Goal: Information Seeking & Learning: Learn about a topic

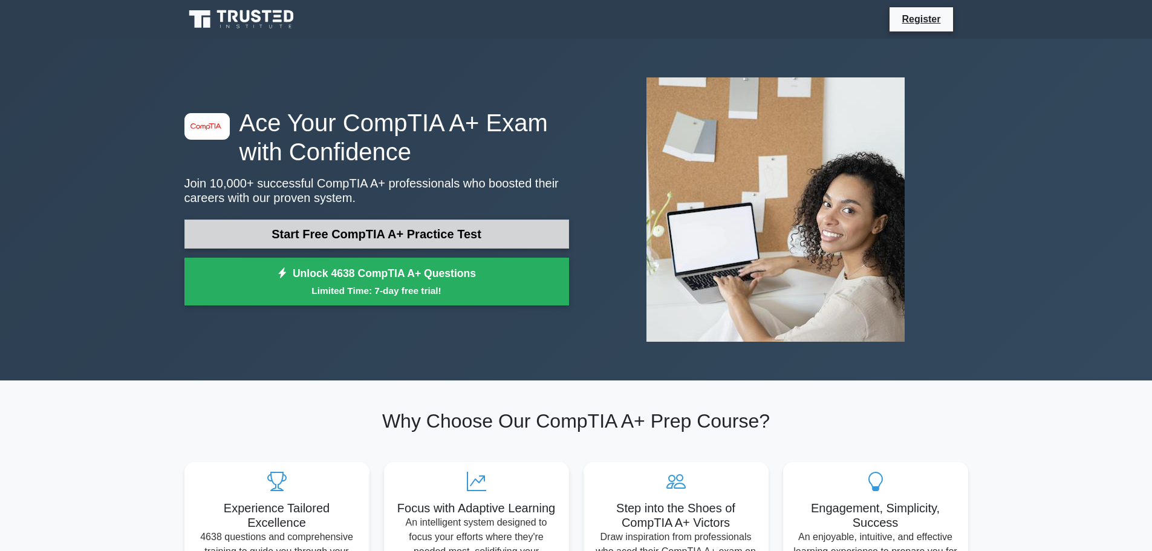
click at [424, 234] on link "Start Free CompTIA A+ Practice Test" at bounding box center [377, 234] width 385 height 29
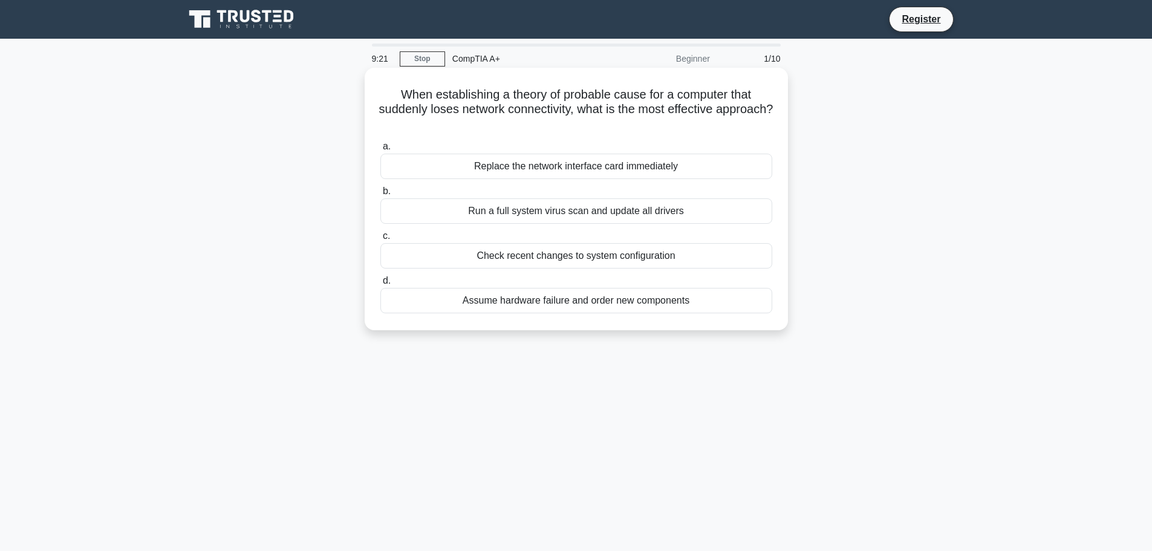
click at [528, 259] on div "Check recent changes to system configuration" at bounding box center [577, 255] width 392 height 25
click at [381, 240] on input "c. Check recent changes to system configuration" at bounding box center [381, 236] width 0 height 8
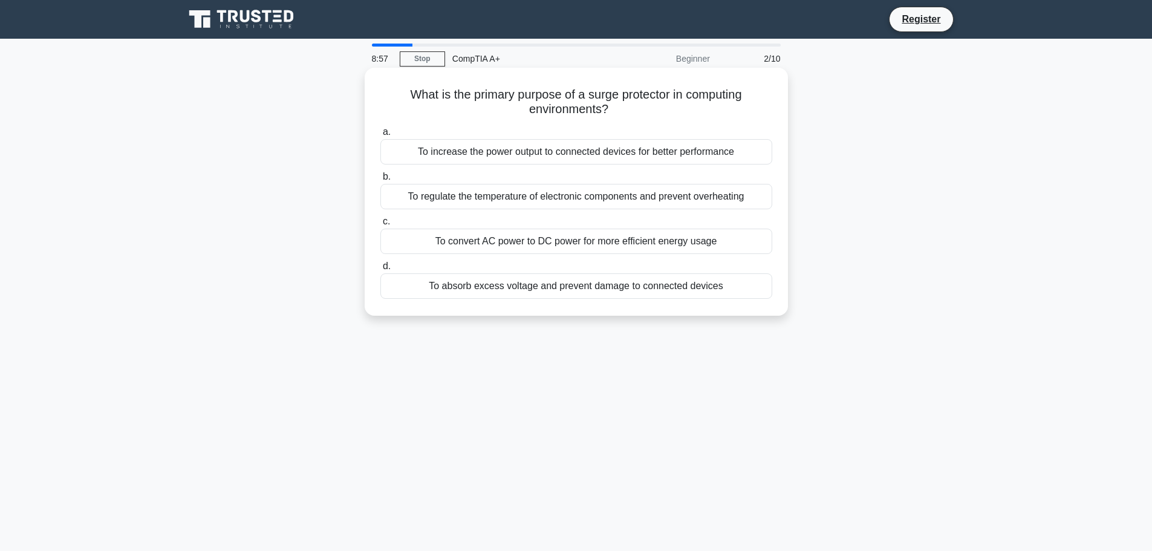
click at [529, 244] on div "To convert AC power to DC power for more efficient energy usage" at bounding box center [577, 241] width 392 height 25
click at [381, 226] on input "c. To convert AC power to DC power for more efficient energy usage" at bounding box center [381, 222] width 0 height 8
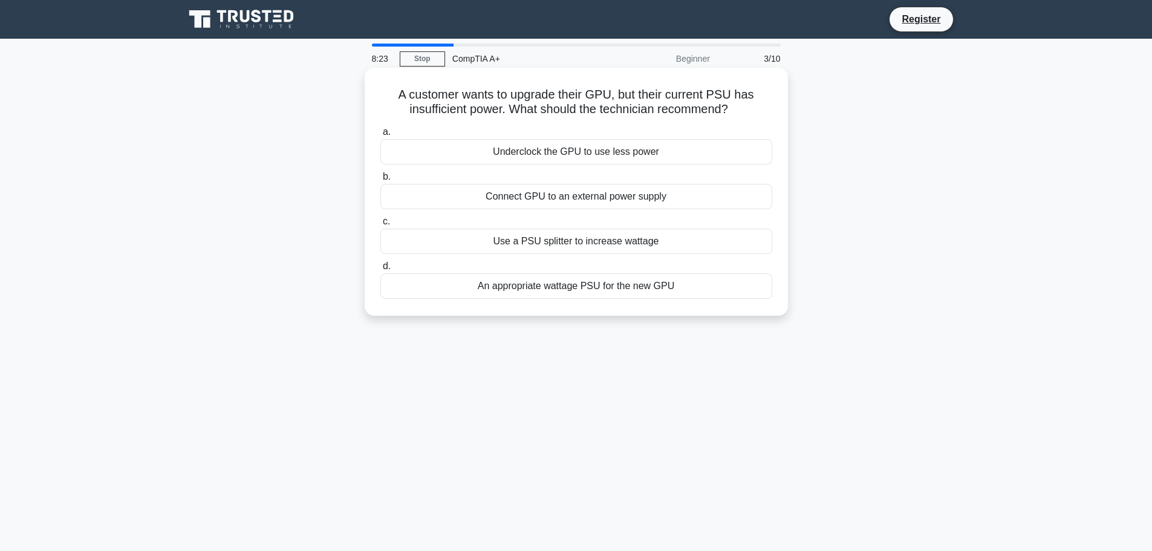
click at [549, 299] on div "An appropriate wattage PSU for the new GPU" at bounding box center [577, 285] width 392 height 25
click at [381, 270] on input "d. An appropriate wattage PSU for the new GPU" at bounding box center [381, 267] width 0 height 8
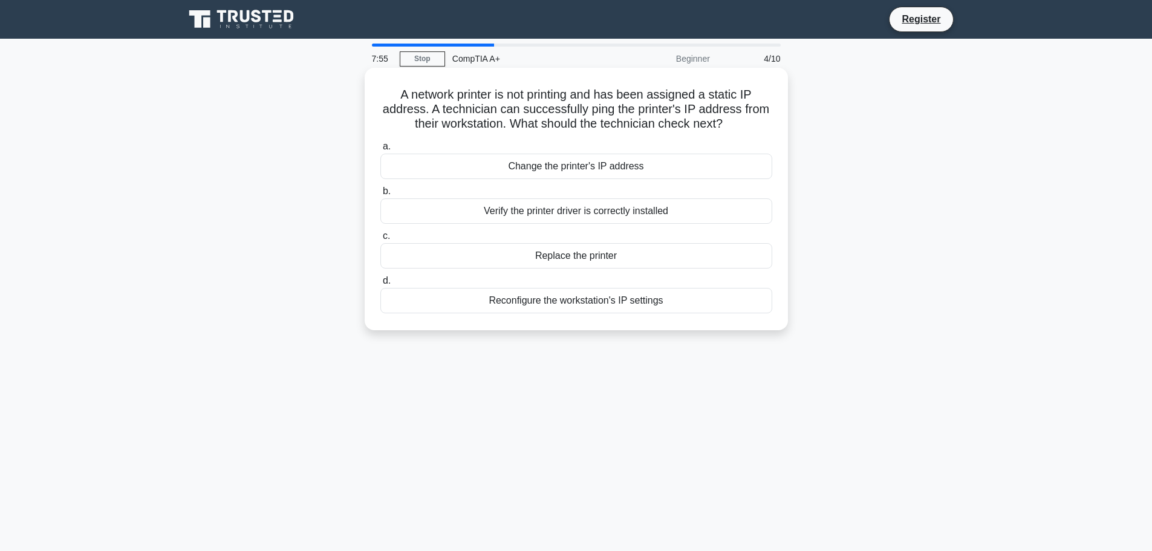
click at [621, 214] on div "Verify the printer driver is correctly installed" at bounding box center [577, 210] width 392 height 25
click at [381, 195] on input "b. Verify the printer driver is correctly installed" at bounding box center [381, 192] width 0 height 8
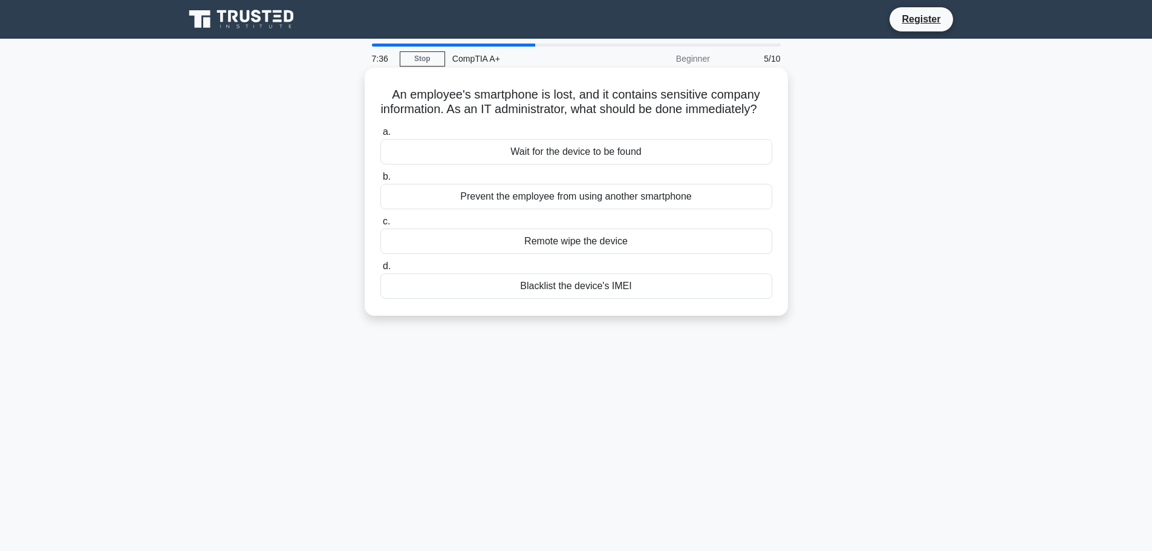
click at [622, 299] on div "Blacklist the device's IMEI" at bounding box center [577, 285] width 392 height 25
click at [381, 270] on input "d. Blacklist the device's IMEI" at bounding box center [381, 267] width 0 height 8
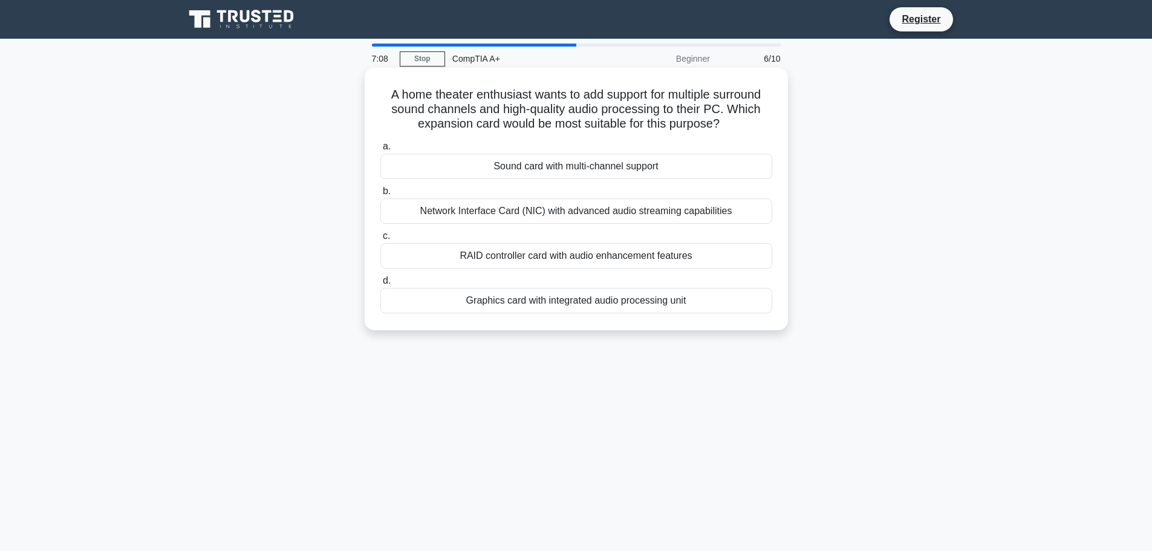
click at [627, 216] on div "Network Interface Card (NIC) with advanced audio streaming capabilities" at bounding box center [577, 210] width 392 height 25
click at [381, 195] on input "b. Network Interface Card (NIC) with advanced audio streaming capabilities" at bounding box center [381, 192] width 0 height 8
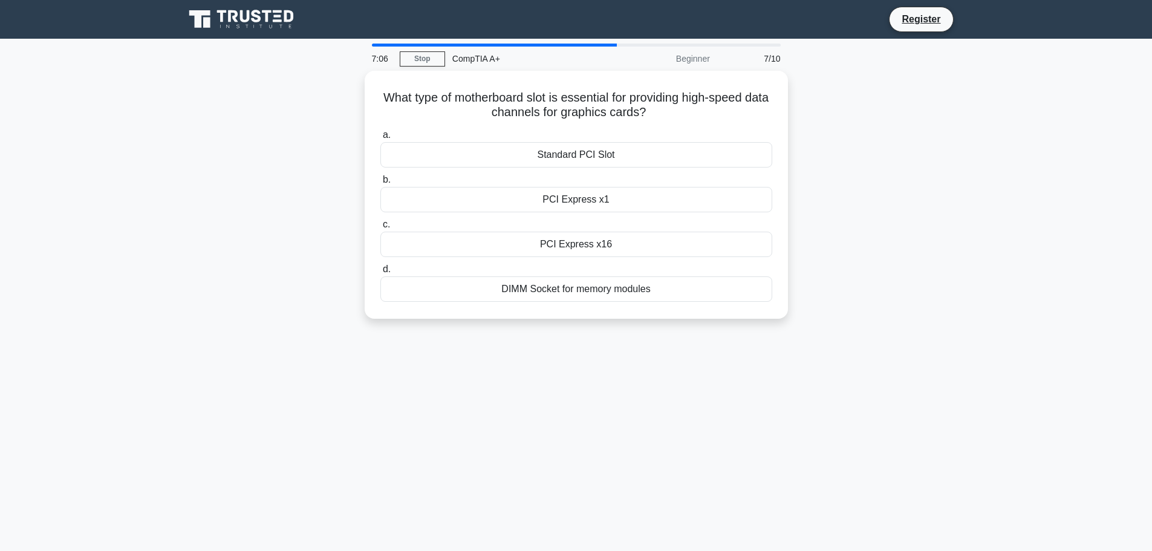
drag, startPoint x: 704, startPoint y: 147, endPoint x: 272, endPoint y: 189, distance: 433.4
click at [267, 194] on div "What type of motherboard slot is essential for providing high-speed data channe…" at bounding box center [576, 202] width 799 height 263
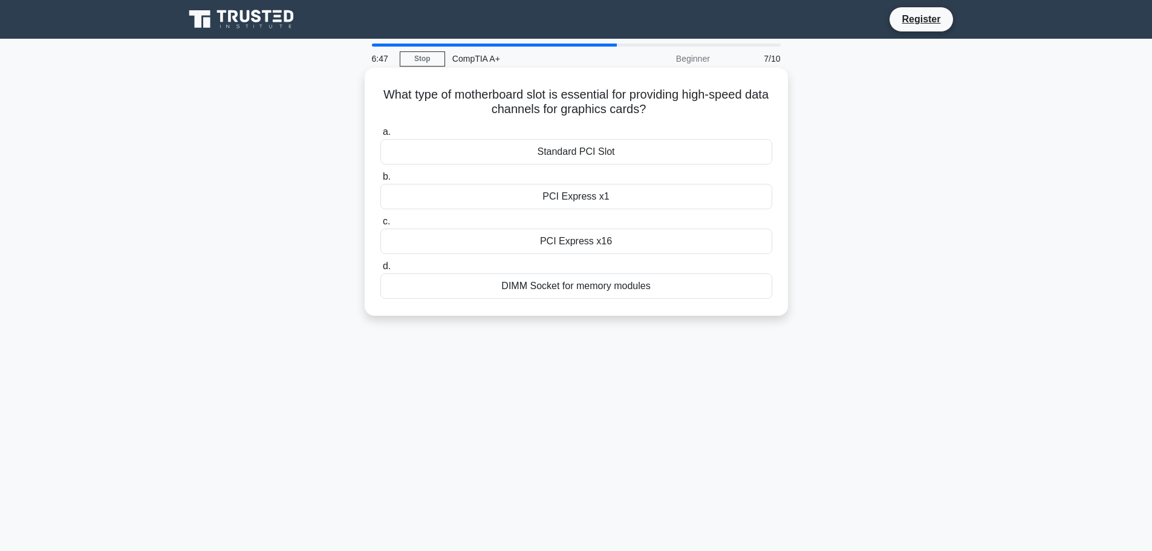
click at [591, 238] on div "PCI Express x16" at bounding box center [577, 241] width 392 height 25
click at [381, 226] on input "c. PCI Express x16" at bounding box center [381, 222] width 0 height 8
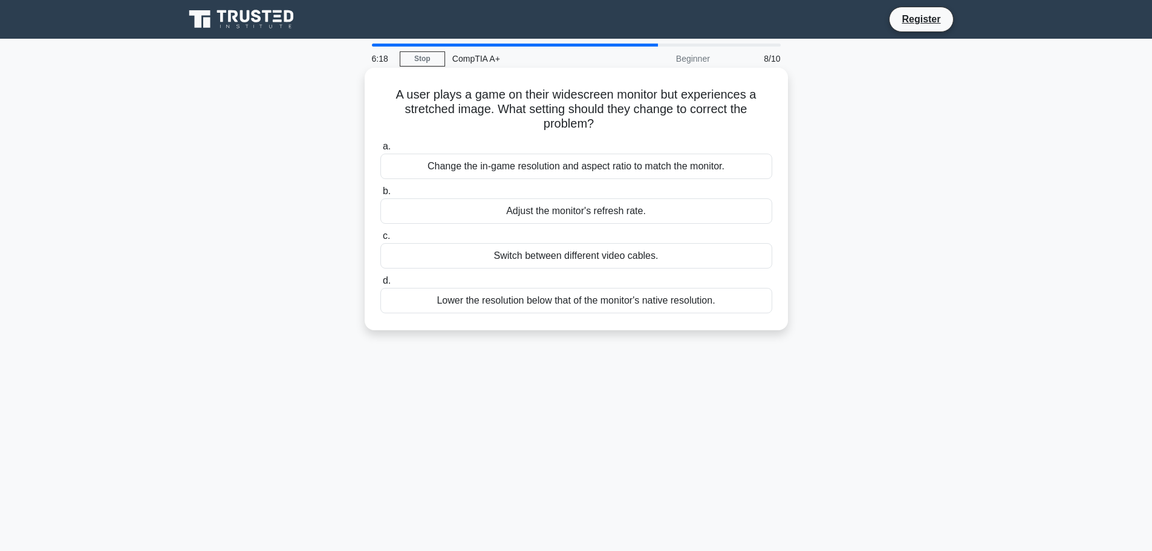
click at [599, 169] on div "Change the in-game resolution and aspect ratio to match the monitor." at bounding box center [577, 166] width 392 height 25
click at [381, 151] on input "a. Change the in-game resolution and aspect ratio to match the monitor." at bounding box center [381, 147] width 0 height 8
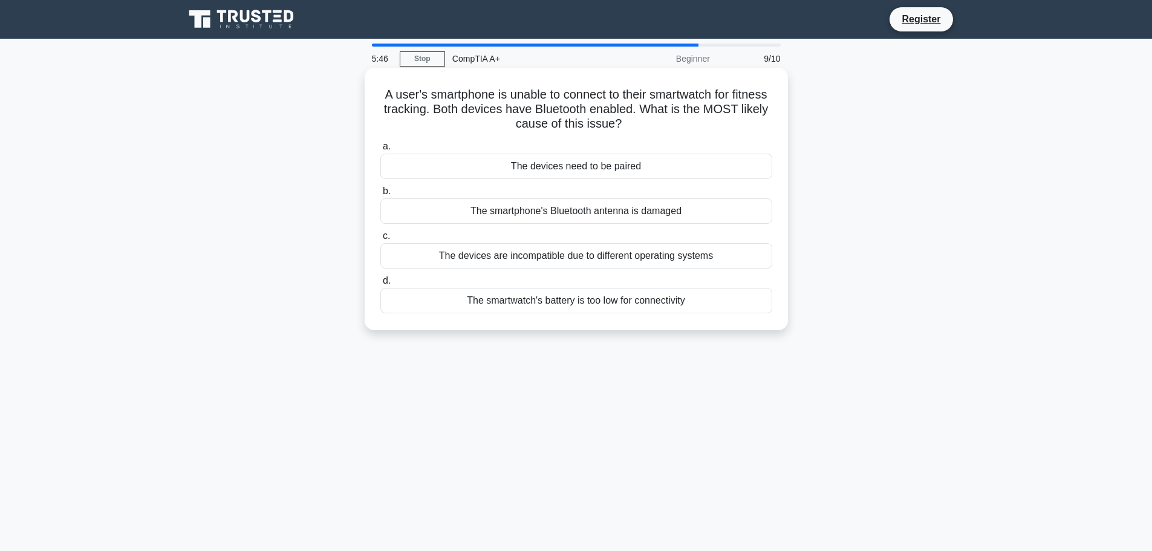
click at [610, 250] on div "The devices are incompatible due to different operating systems" at bounding box center [577, 255] width 392 height 25
click at [381, 240] on input "c. The devices are incompatible due to different operating systems" at bounding box center [381, 236] width 0 height 8
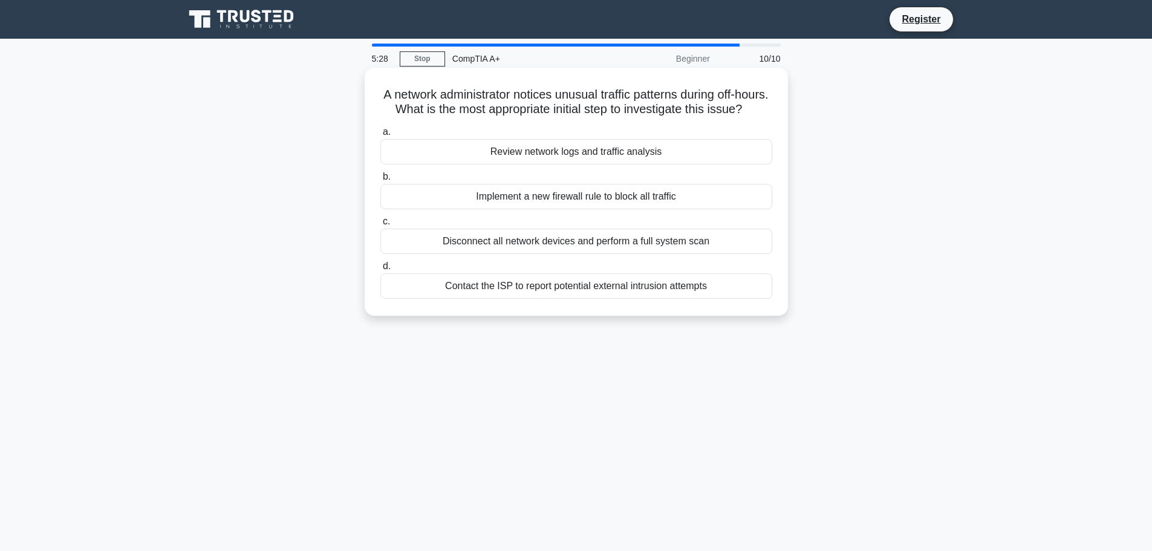
click at [578, 165] on div "Review network logs and traffic analysis" at bounding box center [577, 151] width 392 height 25
click at [381, 136] on input "a. Review network logs and traffic analysis" at bounding box center [381, 132] width 0 height 8
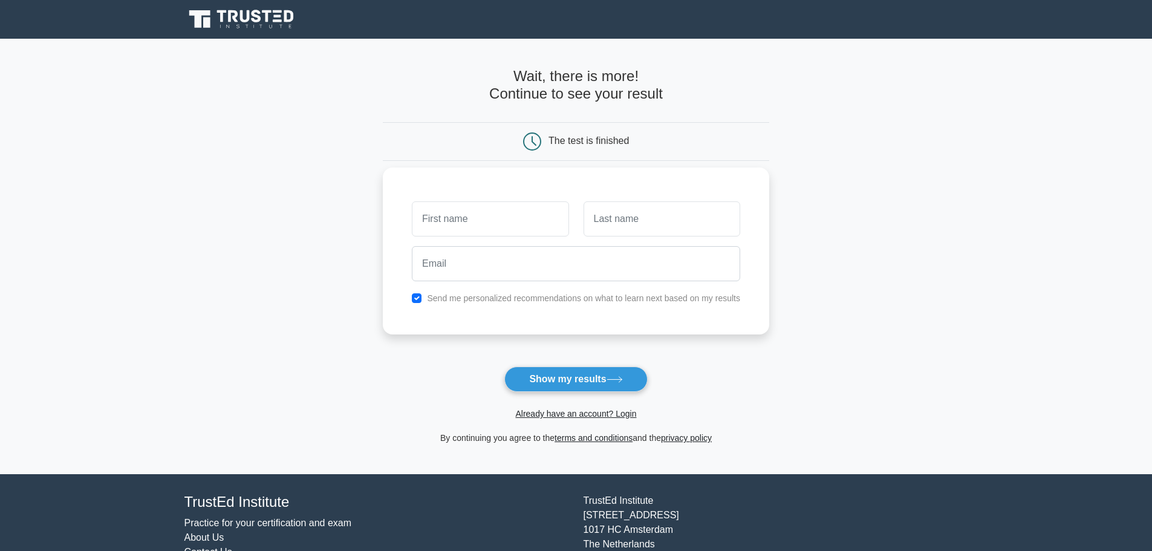
click at [489, 226] on input "text" at bounding box center [490, 218] width 157 height 35
type input "[PERSON_NAME]"
click at [627, 224] on input "text" at bounding box center [662, 218] width 157 height 35
type input "[PERSON_NAME]"
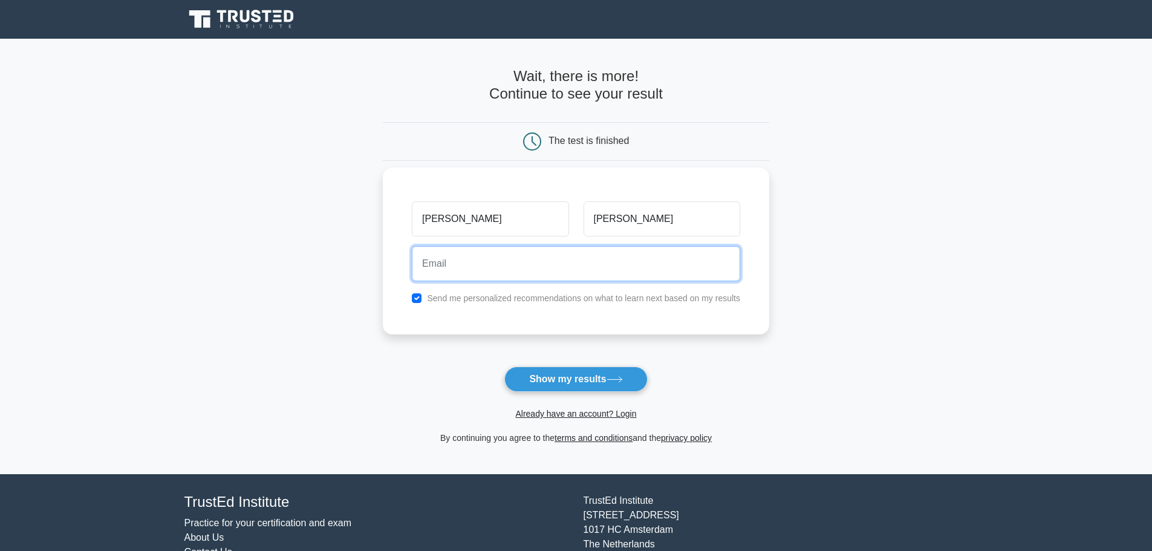
click at [567, 263] on input "email" at bounding box center [576, 263] width 328 height 35
type input "[EMAIL_ADDRESS][DOMAIN_NAME]"
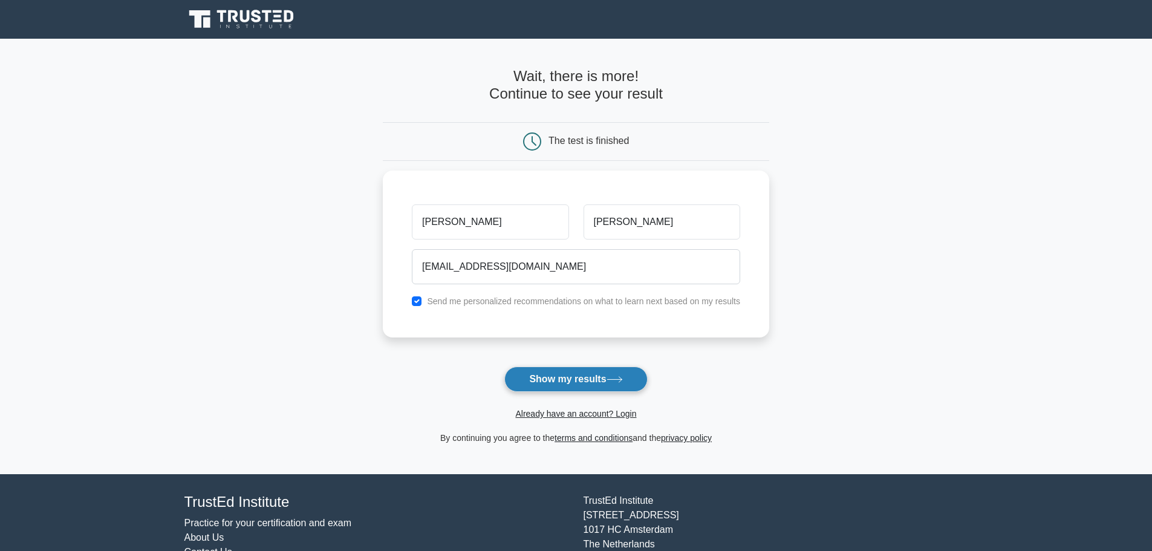
click at [615, 381] on icon at bounding box center [614, 379] width 15 height 5
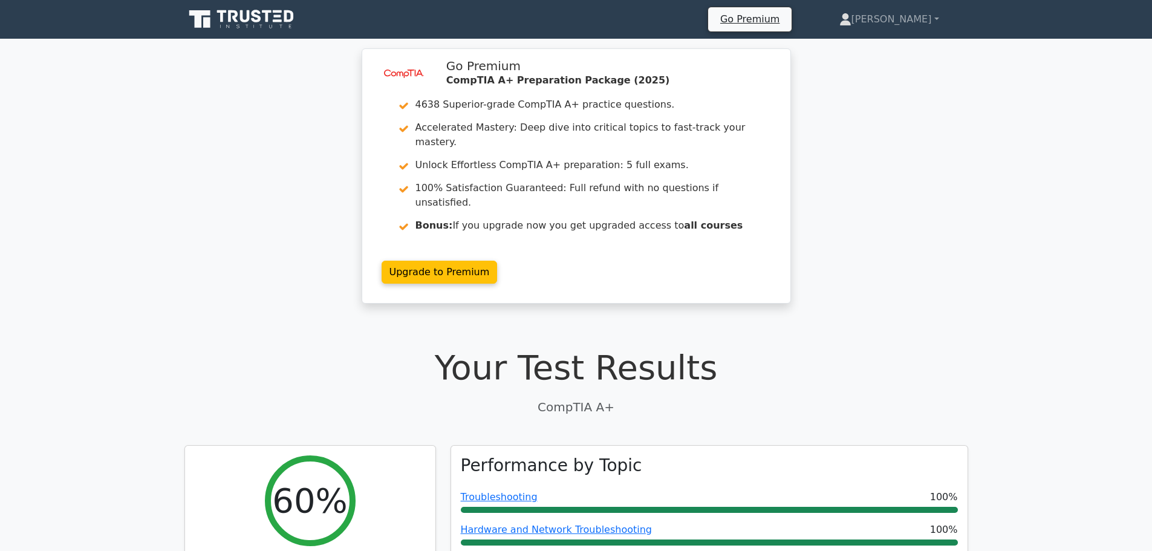
click at [202, 262] on div "image/svg+xml Go Premium CompTIA A+ Preparation Package (2025) 4638 Superior-gr…" at bounding box center [576, 183] width 1152 height 270
